Goal: Information Seeking & Learning: Get advice/opinions

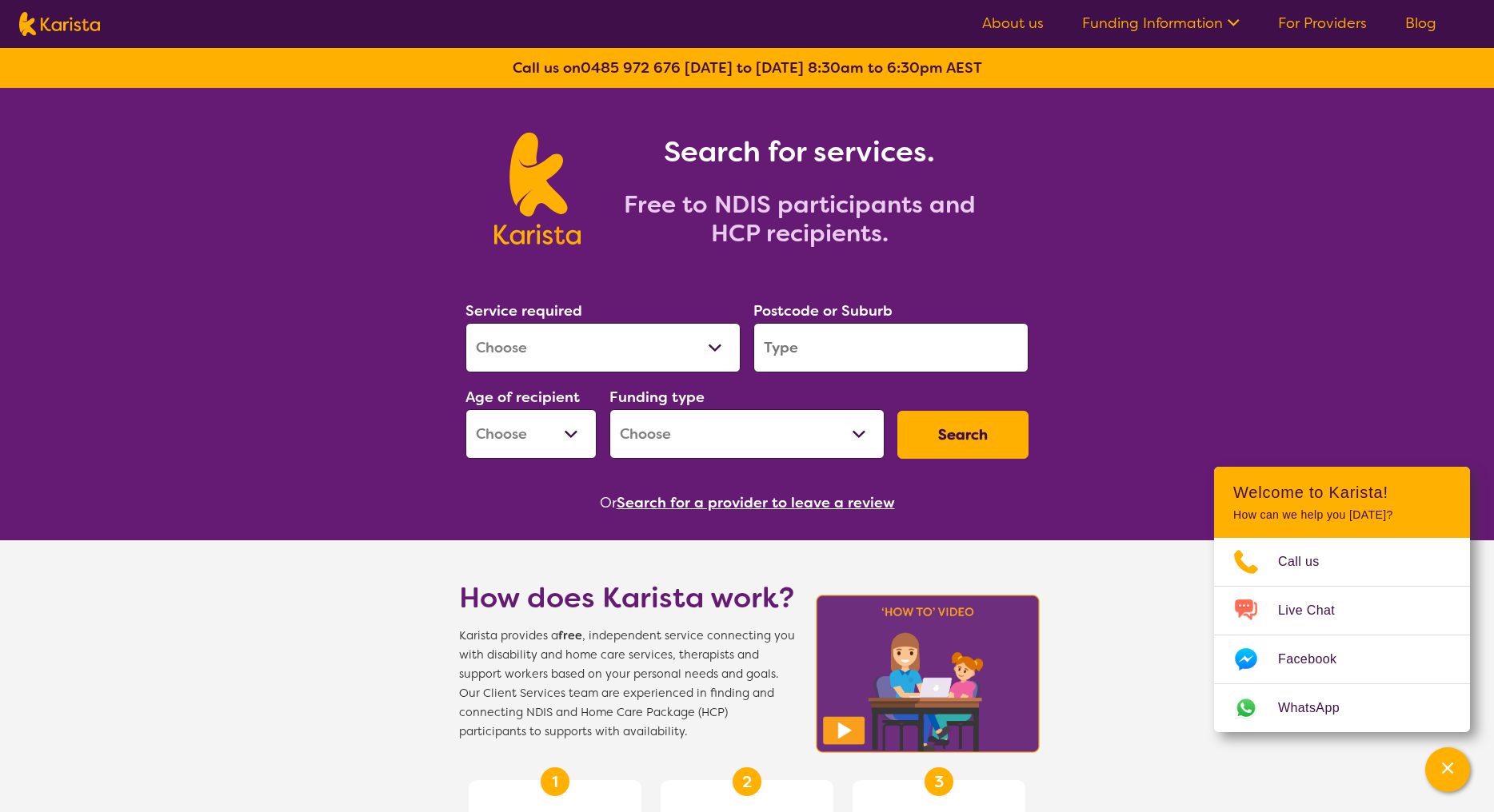
select select "Domestic and home help"
select select "AG"
select select "HCP"
click at [801, 340] on input "search" at bounding box center [891, 347] width 275 height 49
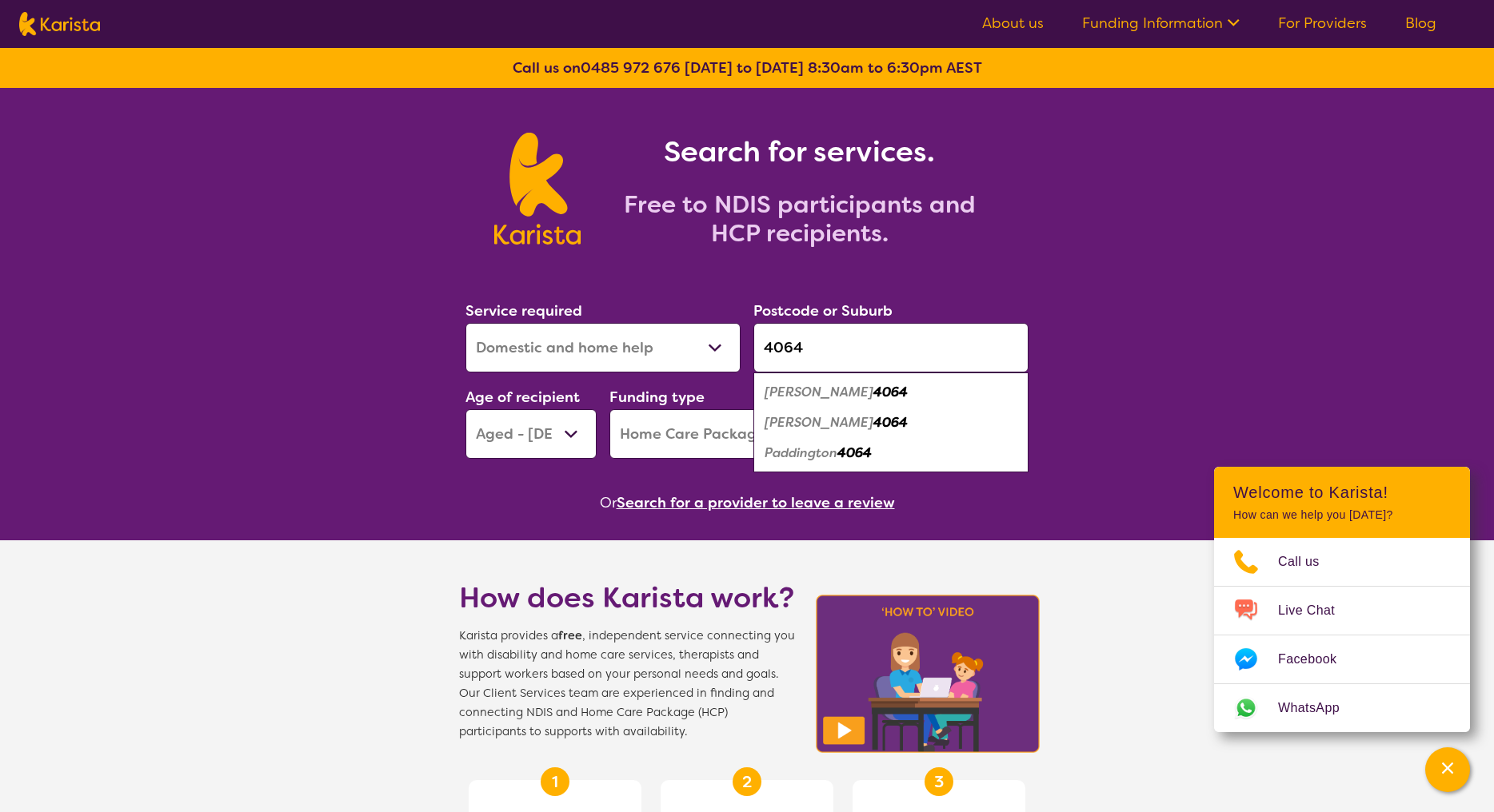
type input "4064"
click at [816, 453] on em "Paddington" at bounding box center [800, 453] width 73 height 17
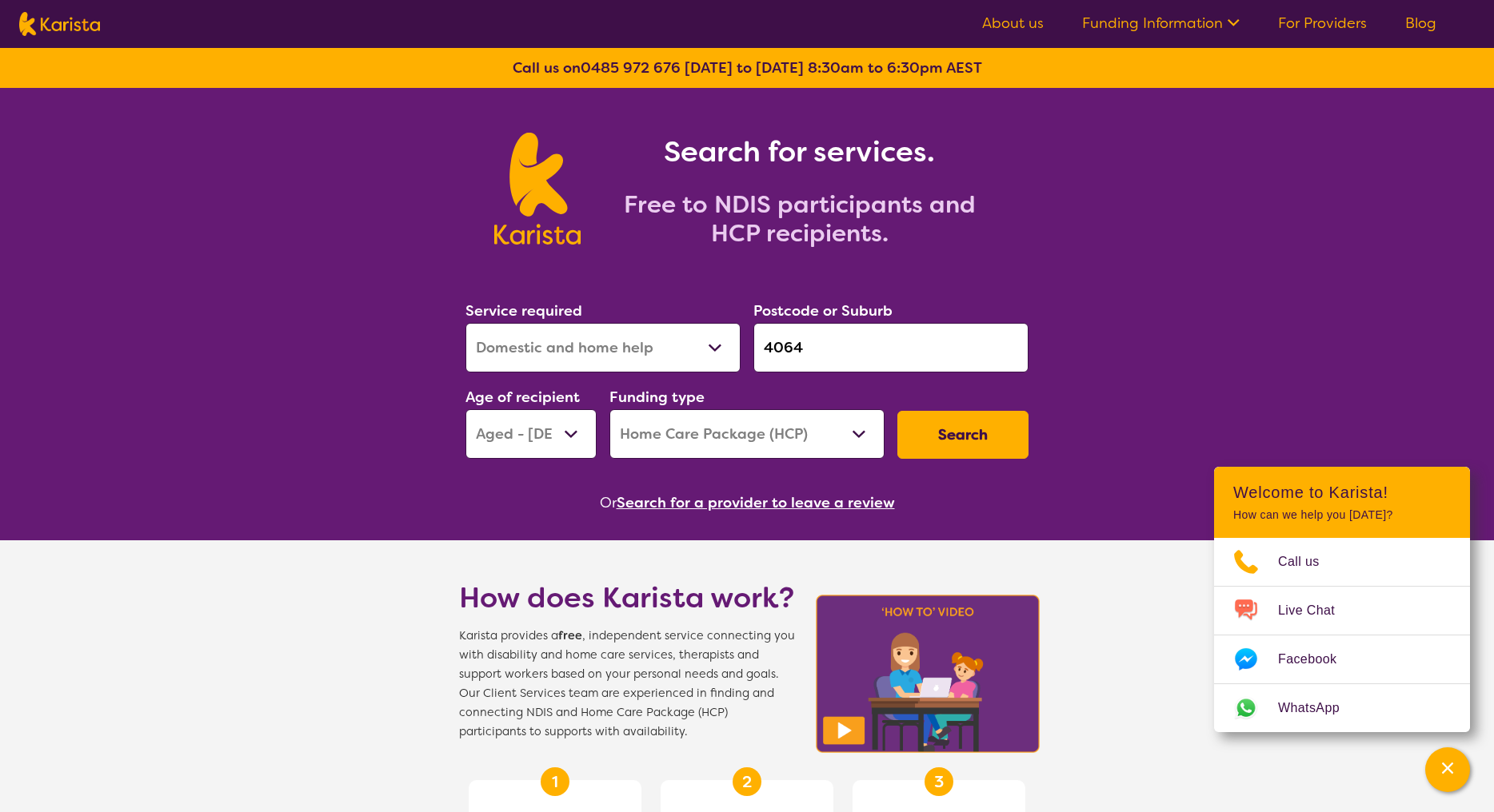
scroll to position [4, 0]
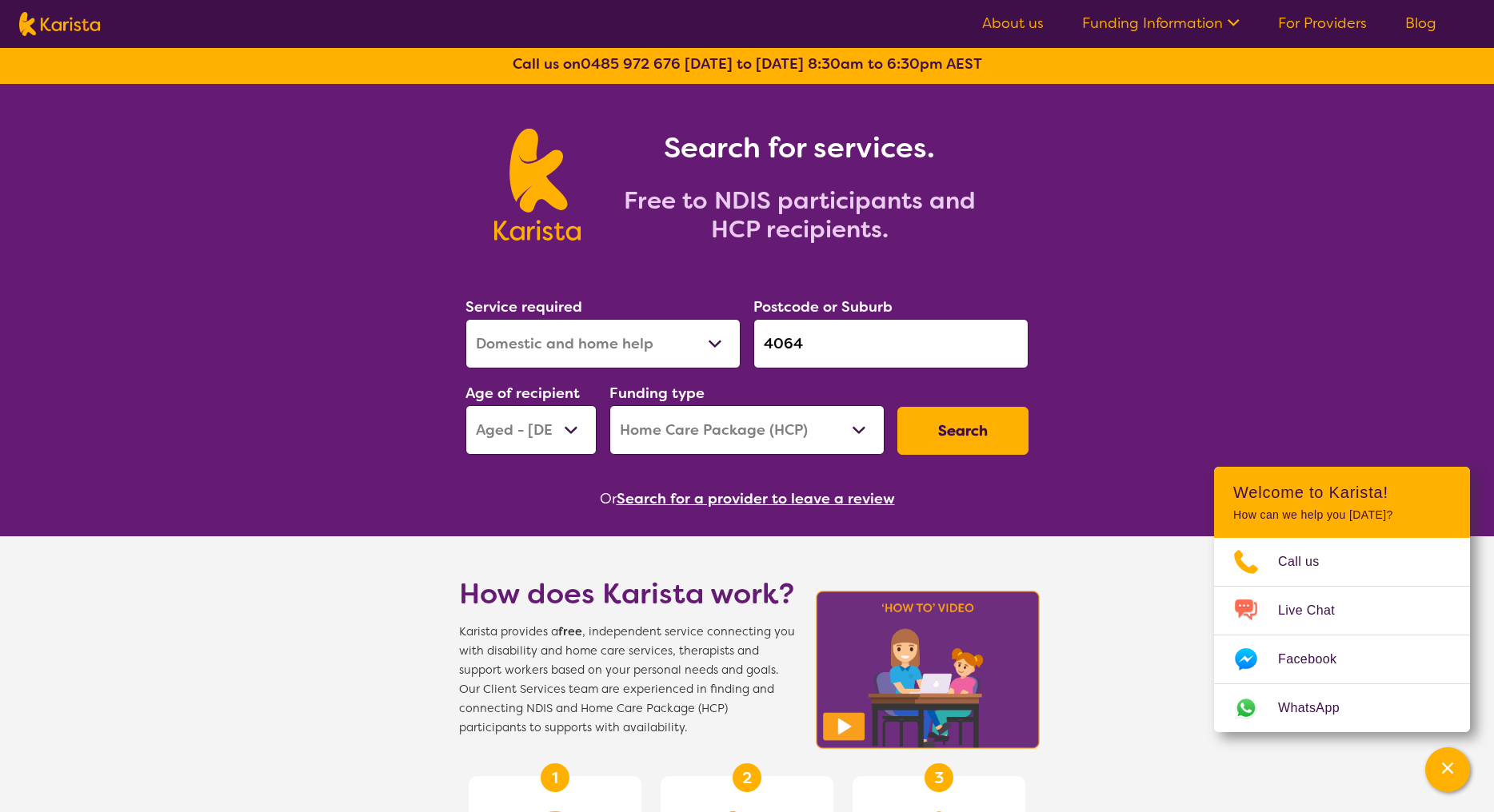
click at [951, 432] on button "Search" at bounding box center [962, 431] width 131 height 48
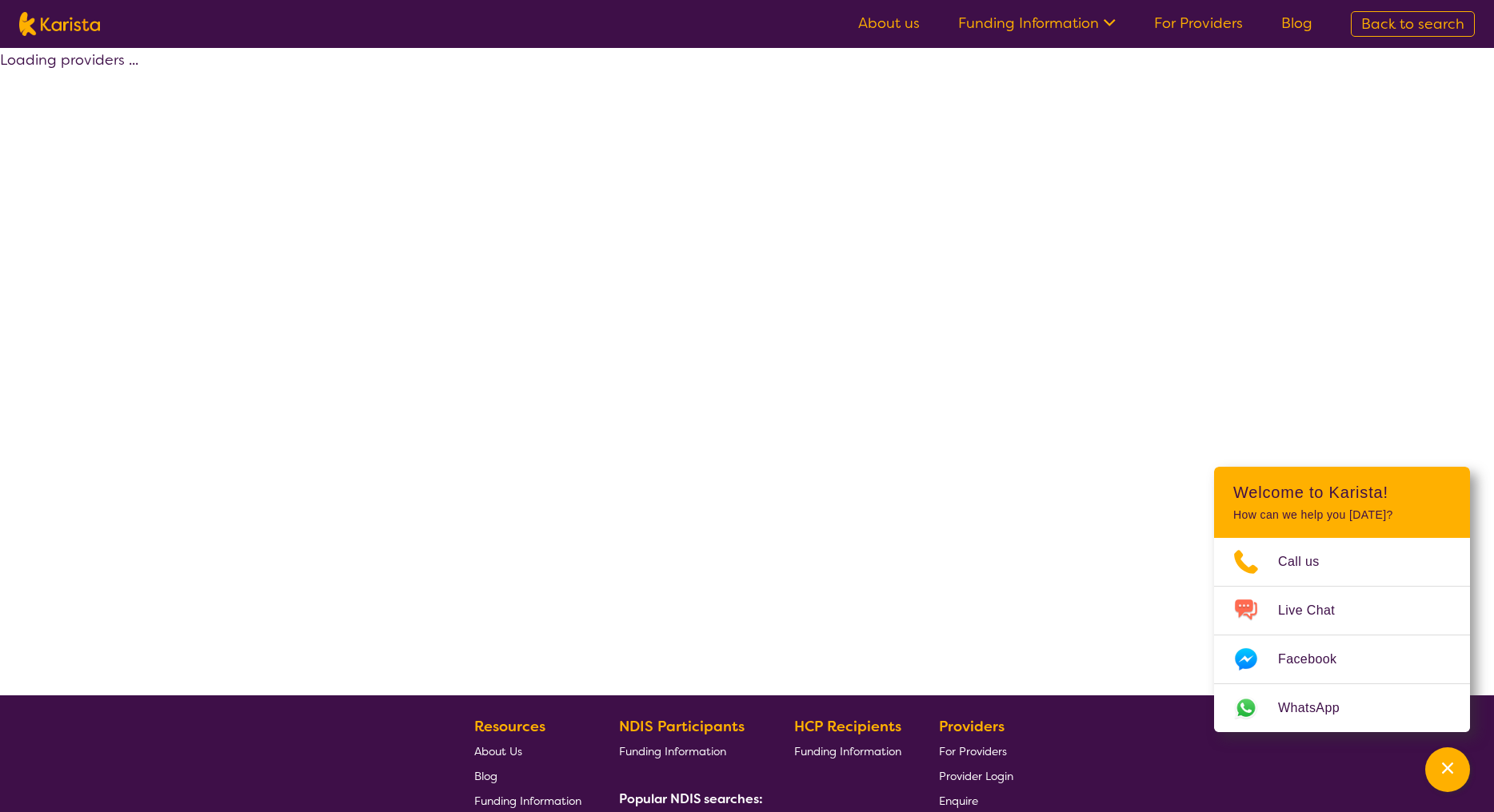
select select "HCP"
select select "Domestic and home help"
select select "AG"
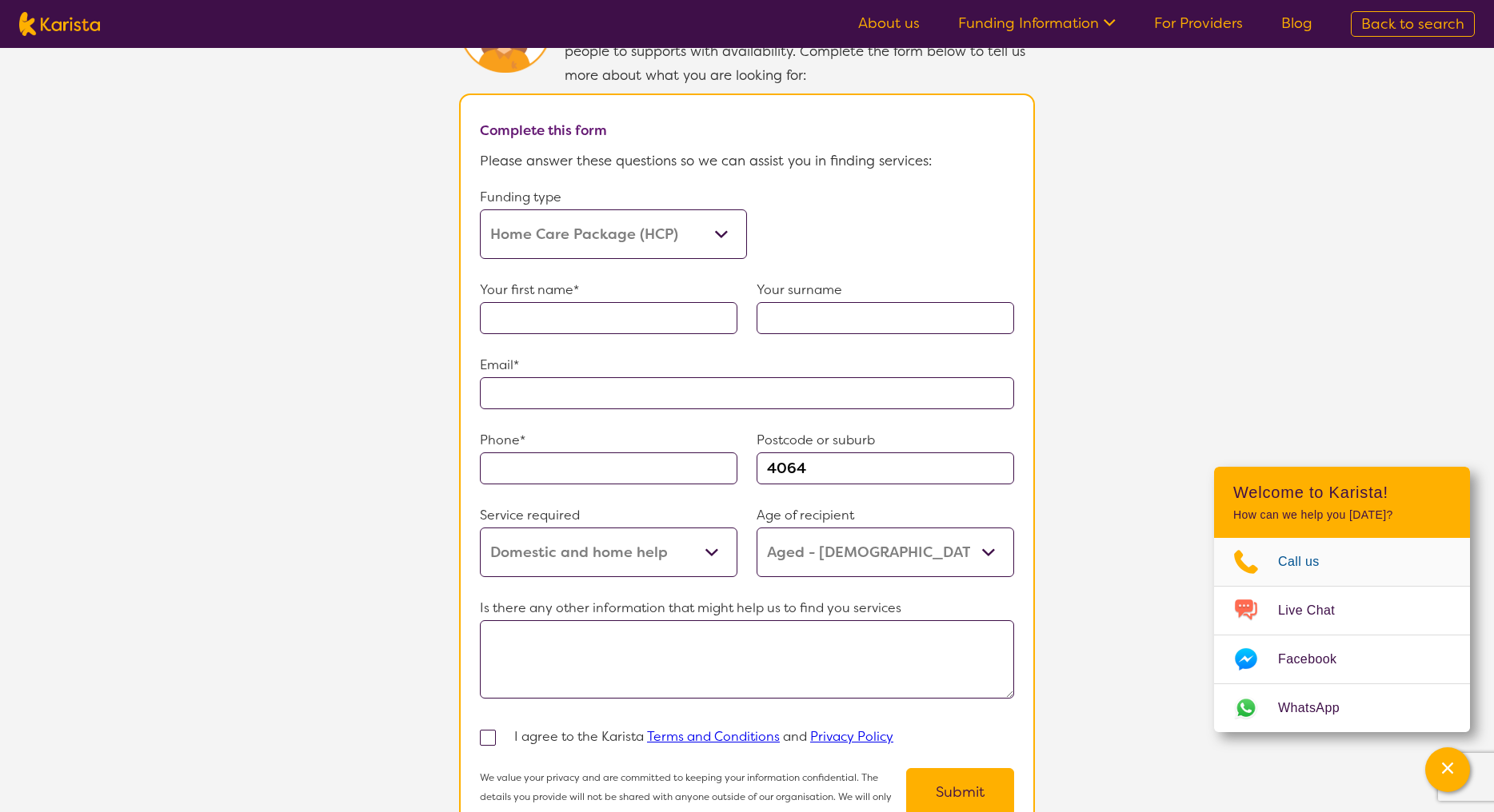
scroll to position [890, 0]
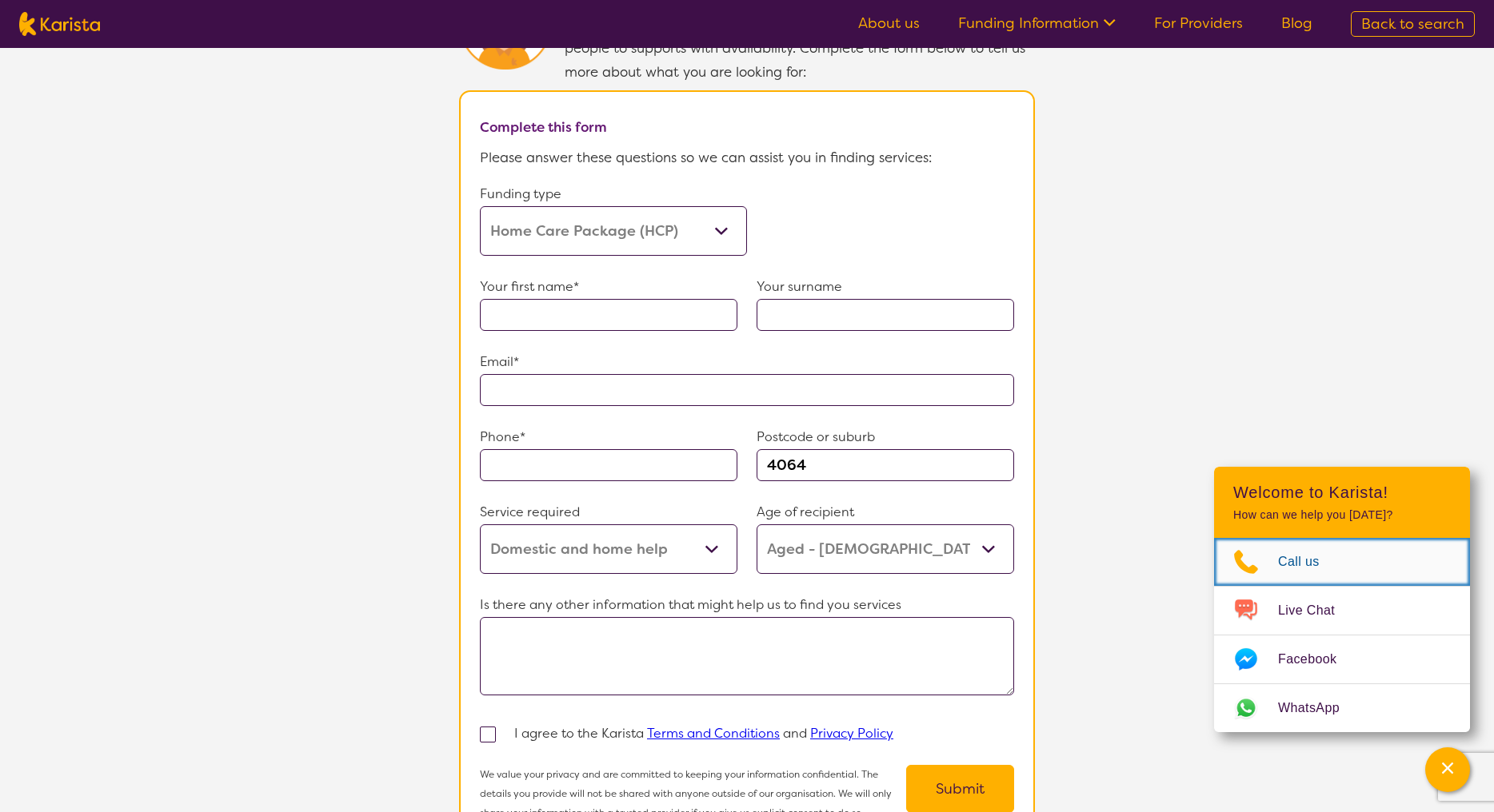
click at [1289, 559] on span "Call us" at bounding box center [1308, 562] width 61 height 24
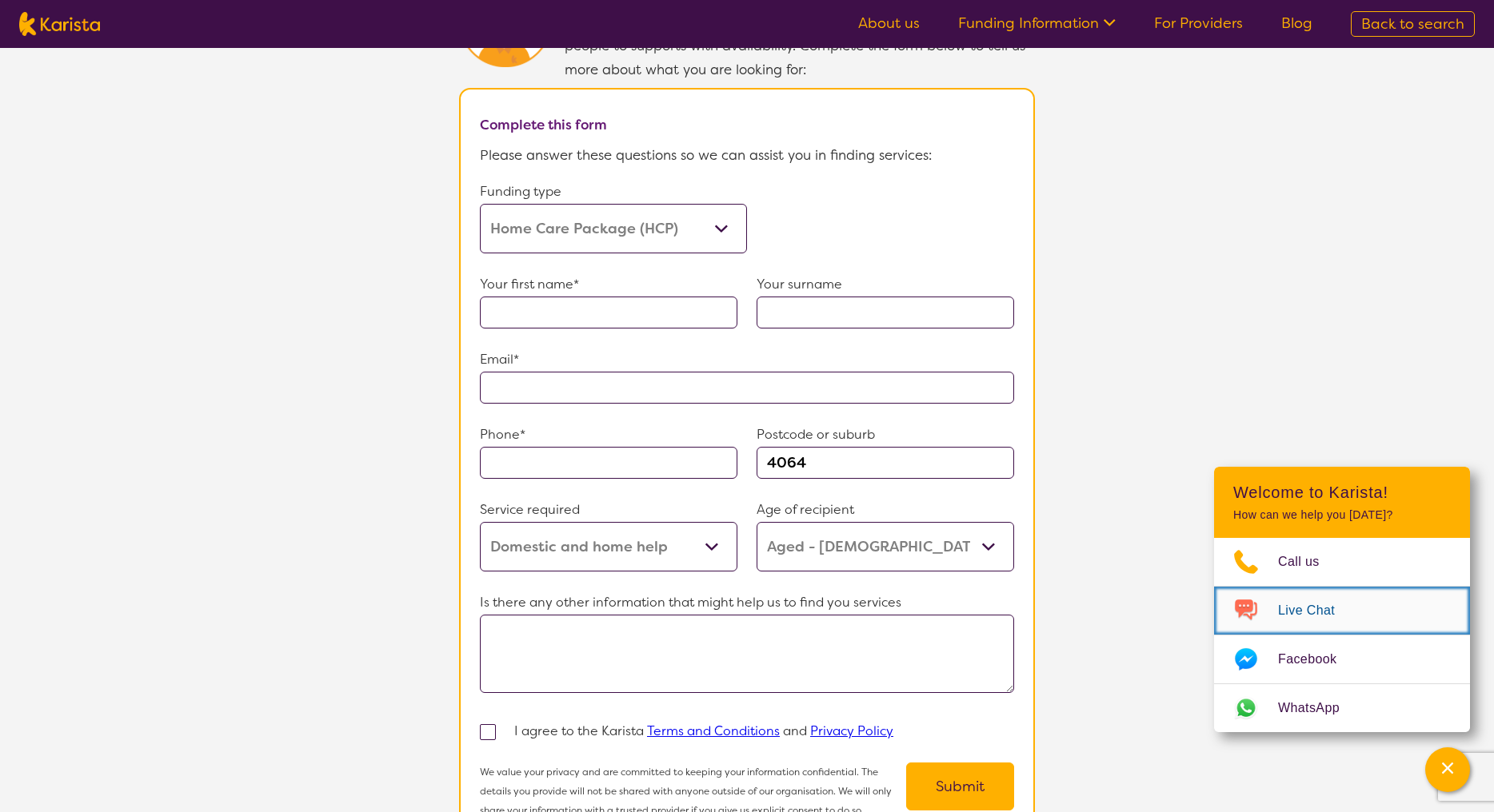
click at [1297, 612] on span "Live Chat" at bounding box center [1315, 611] width 76 height 24
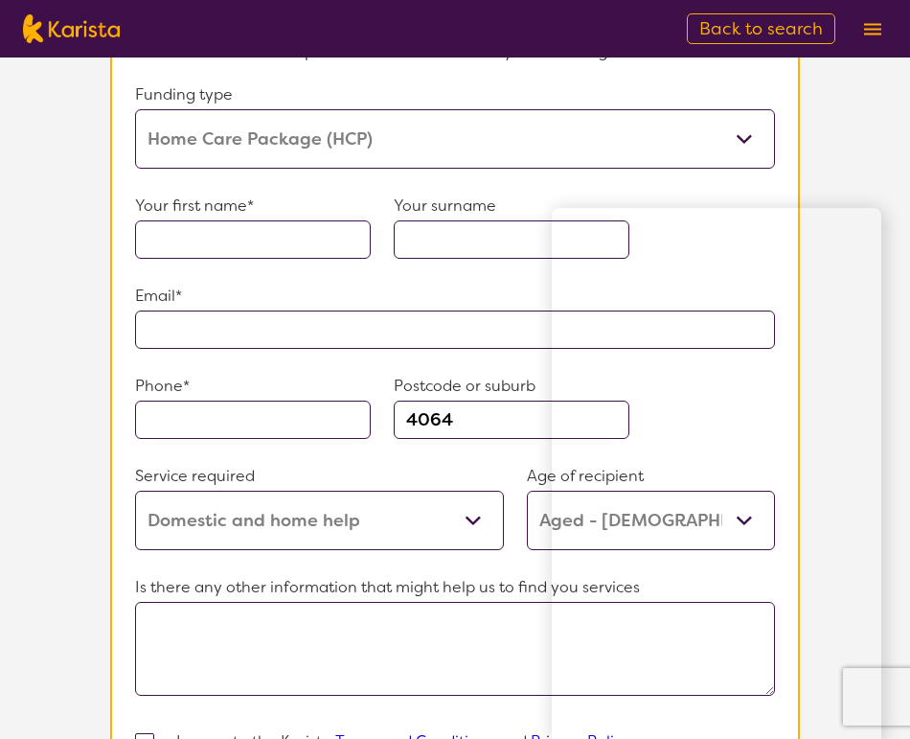
scroll to position [1216, 0]
